Goal: Task Accomplishment & Management: Use online tool/utility

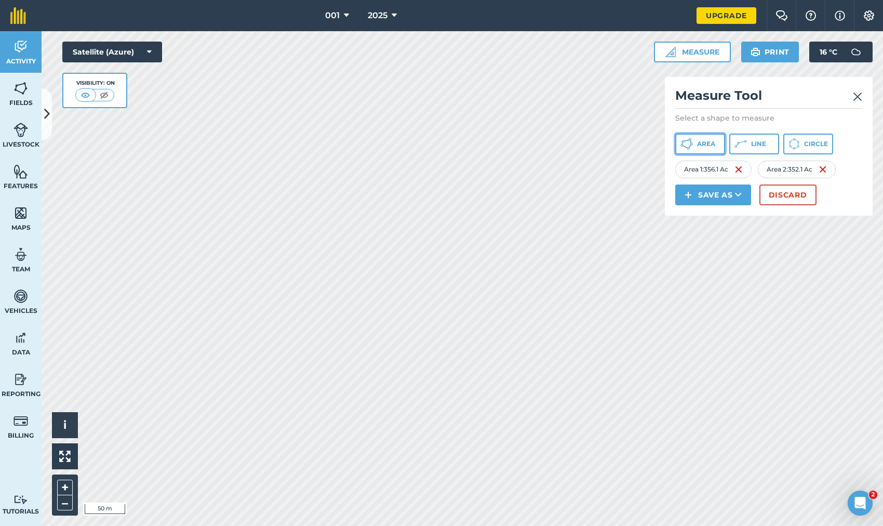
click at [695, 143] on button "Area" at bounding box center [700, 143] width 50 height 21
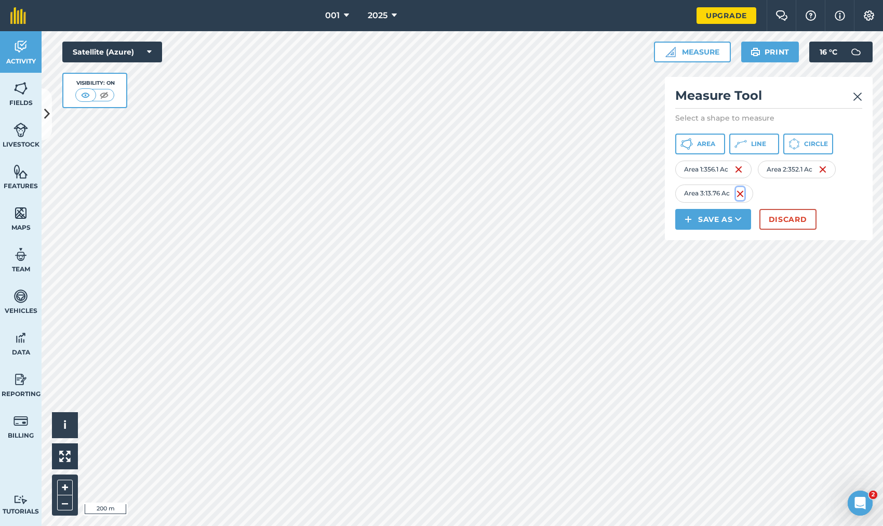
click at [742, 192] on img at bounding box center [740, 193] width 8 height 12
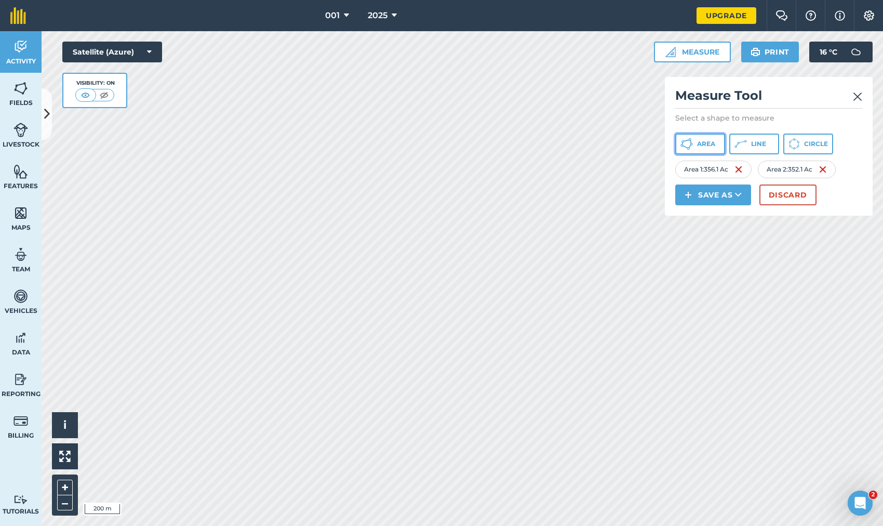
click at [711, 136] on button "Area" at bounding box center [700, 143] width 50 height 21
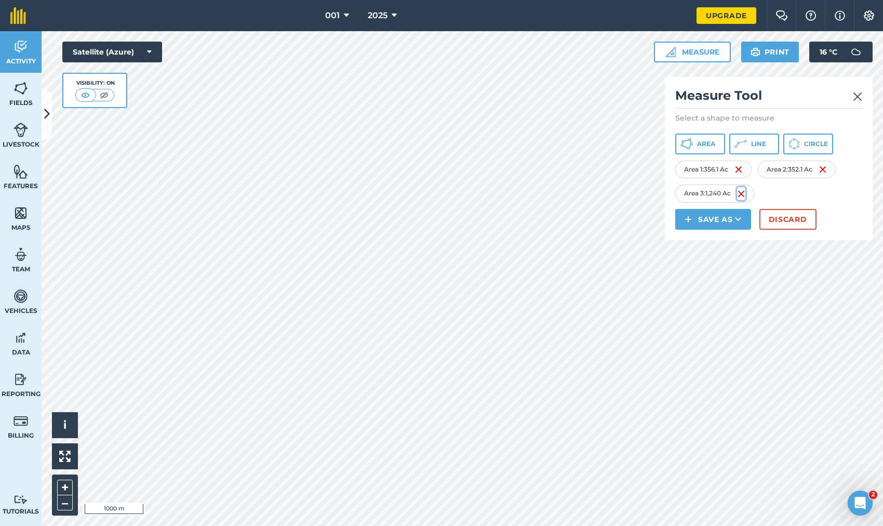
click at [740, 191] on img at bounding box center [741, 193] width 8 height 12
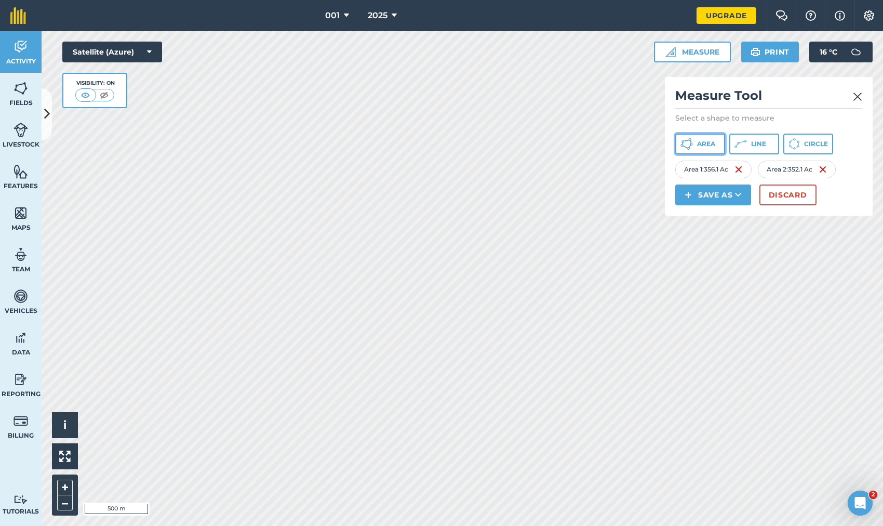
click at [701, 145] on span "Area" at bounding box center [706, 144] width 18 height 8
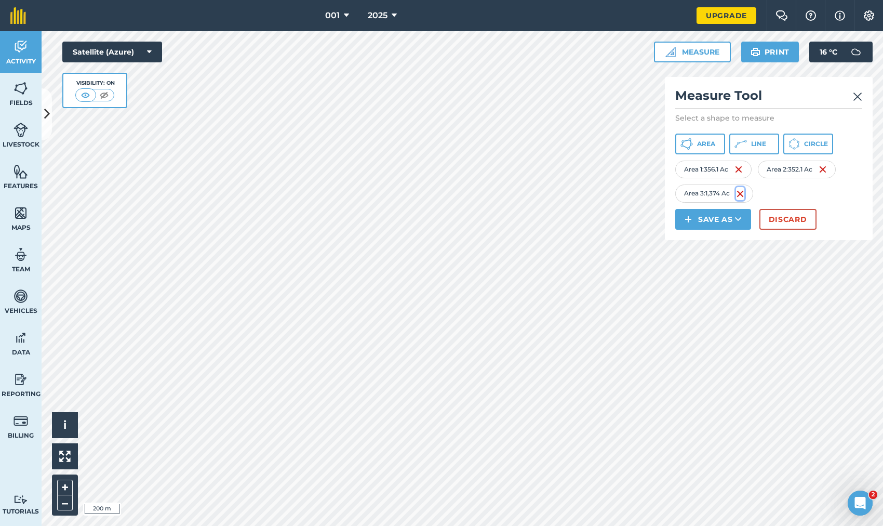
click at [738, 193] on img at bounding box center [740, 193] width 8 height 12
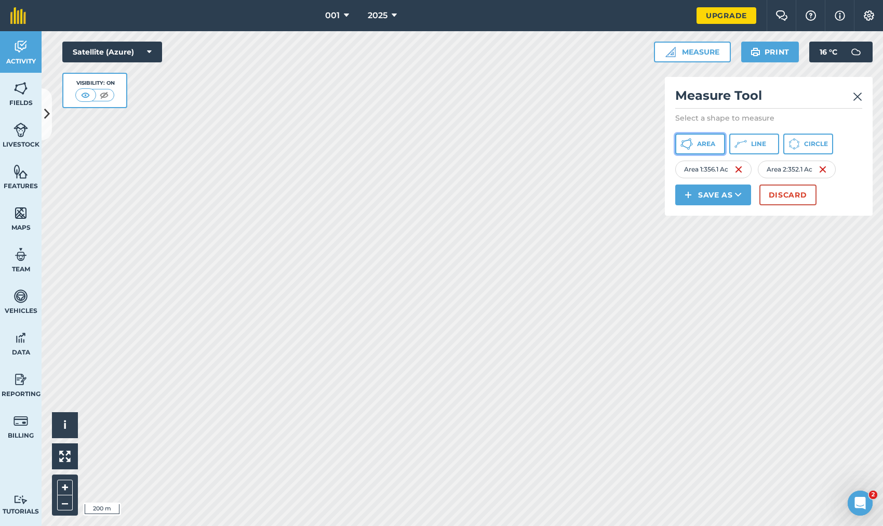
click at [693, 148] on button "Area" at bounding box center [700, 143] width 50 height 21
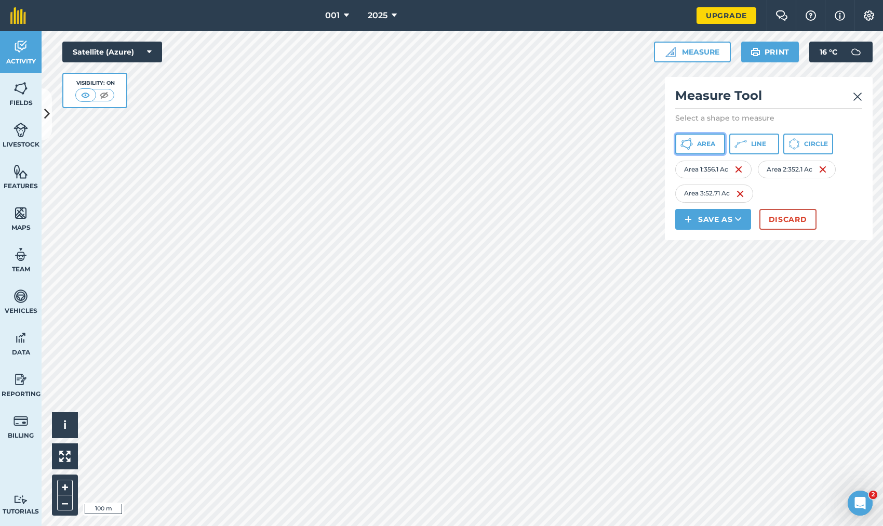
click at [694, 151] on button "Area" at bounding box center [700, 143] width 50 height 21
click at [740, 192] on img at bounding box center [742, 193] width 8 height 12
